Goal: Information Seeking & Learning: Understand process/instructions

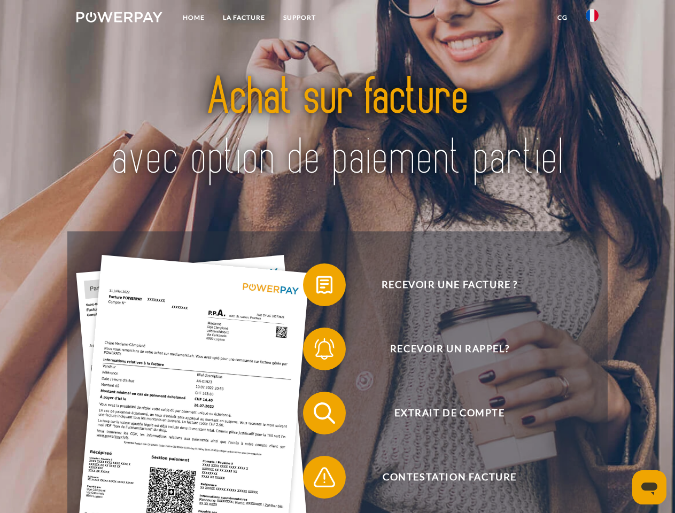
click at [119, 19] on img at bounding box center [119, 17] width 86 height 11
click at [592, 19] on img at bounding box center [592, 15] width 13 height 13
click at [563, 18] on link "CG" at bounding box center [563, 17] width 28 height 19
click at [317, 287] on span at bounding box center [308, 284] width 53 height 53
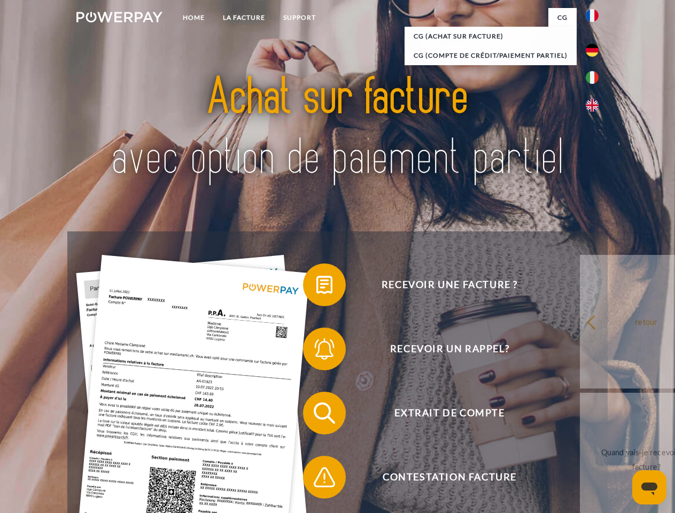
click at [317, 351] on span at bounding box center [308, 348] width 53 height 53
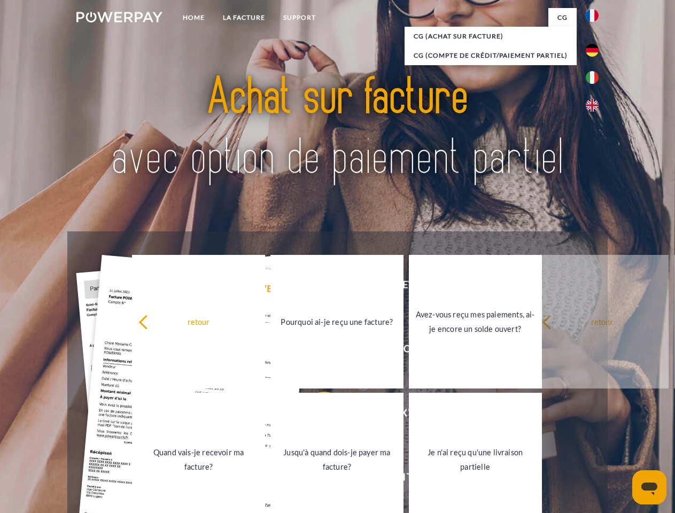
click at [317, 415] on link "Jusqu'à quand dois-je payer ma facture?" at bounding box center [337, 460] width 133 height 134
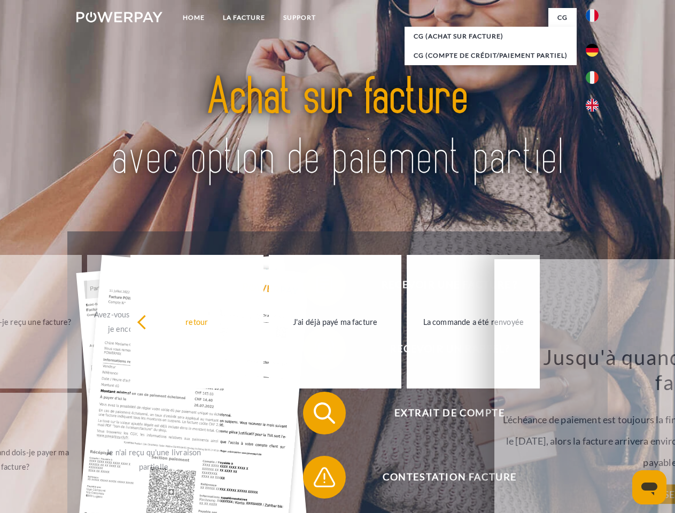
click at [317, 480] on span at bounding box center [308, 477] width 53 height 53
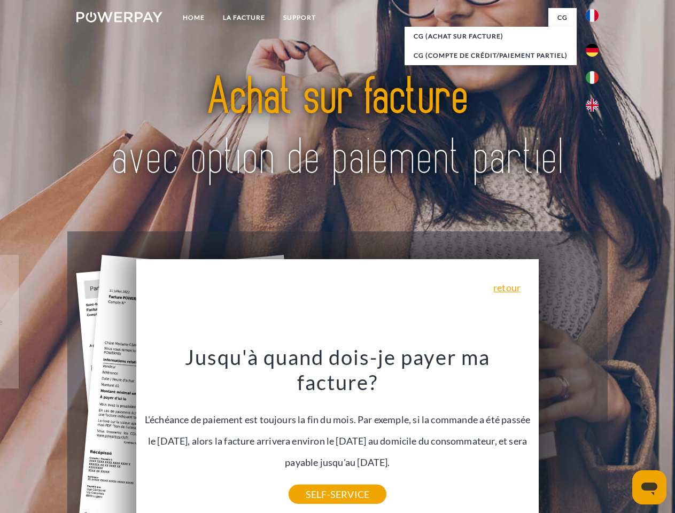
click at [650, 488] on icon "Ouvrir la fenêtre de messagerie" at bounding box center [650, 489] width 16 height 13
